Goal: Obtain resource: Download file/media

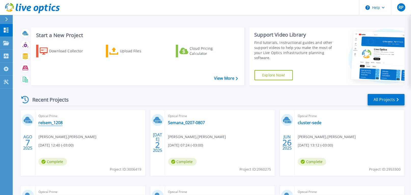
click at [45, 124] on link "relsem_1208" at bounding box center [50, 122] width 24 height 5
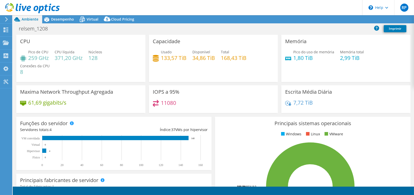
select select "USD"
click at [317, 20] on link "Reports" at bounding box center [315, 20] width 24 height 8
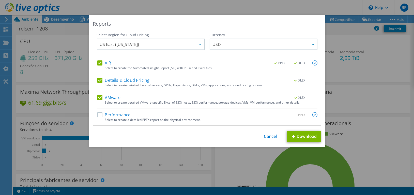
click at [97, 65] on label "AIR" at bounding box center [104, 63] width 14 height 5
click at [0, 0] on input "AIR" at bounding box center [0, 0] width 0 height 0
click at [99, 79] on label "Details & Cloud Pricing" at bounding box center [123, 80] width 52 height 5
click at [0, 0] on input "Details & Cloud Pricing" at bounding box center [0, 0] width 0 height 0
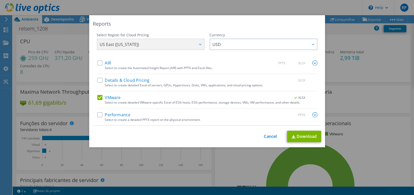
click at [97, 116] on label "Performance" at bounding box center [113, 114] width 33 height 5
click at [0, 0] on input "Performance" at bounding box center [0, 0] width 0 height 0
click at [313, 115] on img at bounding box center [315, 114] width 5 height 5
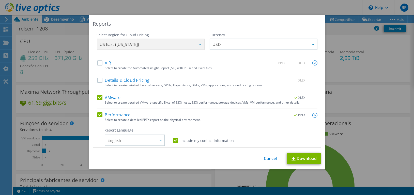
scroll to position [46, 0]
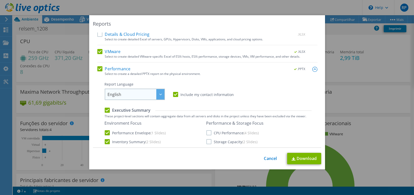
click at [161, 95] on div at bounding box center [160, 94] width 8 height 10
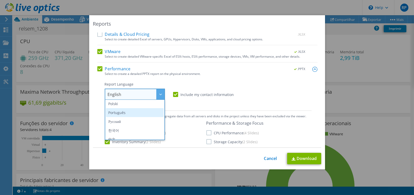
click at [118, 114] on li "Português" at bounding box center [135, 112] width 58 height 9
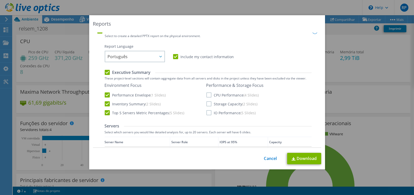
scroll to position [85, 0]
click at [209, 95] on label "CPU Performance (4 Slides)" at bounding box center [233, 94] width 53 height 5
click at [0, 0] on input "CPU Performance (4 Slides)" at bounding box center [0, 0] width 0 height 0
click at [208, 102] on label "Storage Capacity (2 Slides)" at bounding box center [232, 103] width 51 height 5
click at [0, 0] on input "Storage Capacity (2 Slides)" at bounding box center [0, 0] width 0 height 0
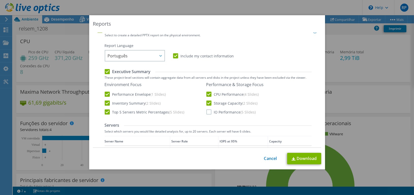
click at [208, 112] on label "IO Performance (5 Slides)" at bounding box center [232, 112] width 50 height 5
click at [0, 0] on input "IO Performance (5 Slides)" at bounding box center [0, 0] width 0 height 0
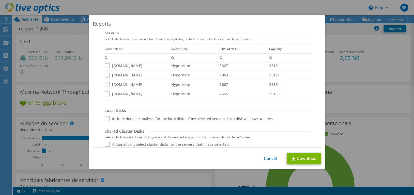
scroll to position [200, 0]
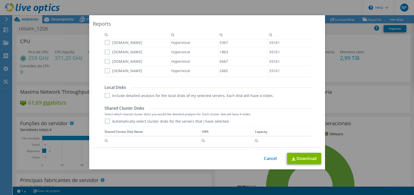
click at [105, 96] on label "Include detailed analysis for the local disks of my selected servers. Each disk…" at bounding box center [189, 95] width 169 height 5
click at [0, 0] on input "Include detailed analysis for the local disks of my selected servers. Each disk…" at bounding box center [0, 0] width 0 height 0
click at [105, 121] on label "Automatically select cluster disks for the servers that I have selected." at bounding box center [167, 121] width 125 height 5
click at [0, 0] on input "Automatically select cluster disks for the servers that I have selected." at bounding box center [0, 0] width 0 height 0
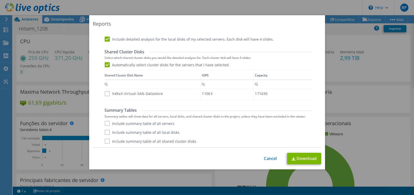
click at [106, 94] on label "VxRail-Virtual-SAN-Datastore" at bounding box center [134, 93] width 59 height 5
click at [0, 0] on input "VxRail-Virtual-SAN-Datastore" at bounding box center [0, 0] width 0 height 0
click at [293, 158] on img at bounding box center [294, 158] width 4 height 3
